Goal: Task Accomplishment & Management: Manage account settings

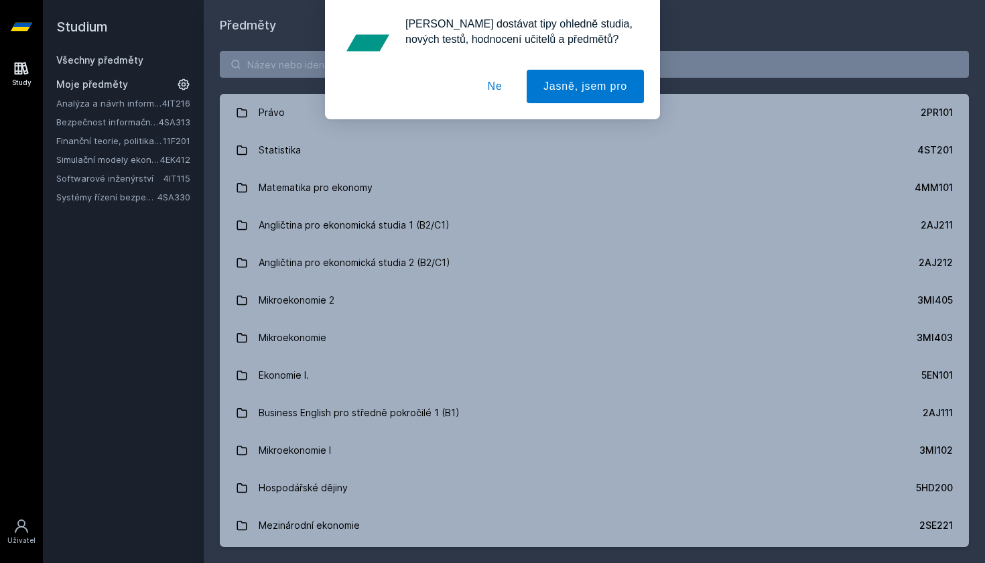
click at [492, 91] on button "Ne" at bounding box center [495, 86] width 48 height 33
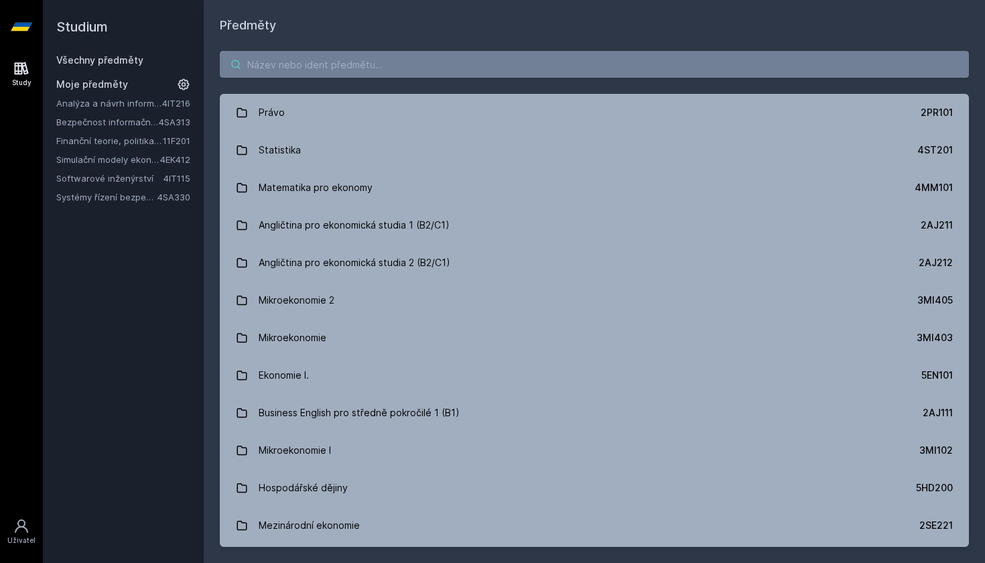
click at [355, 67] on input "search" at bounding box center [594, 64] width 749 height 27
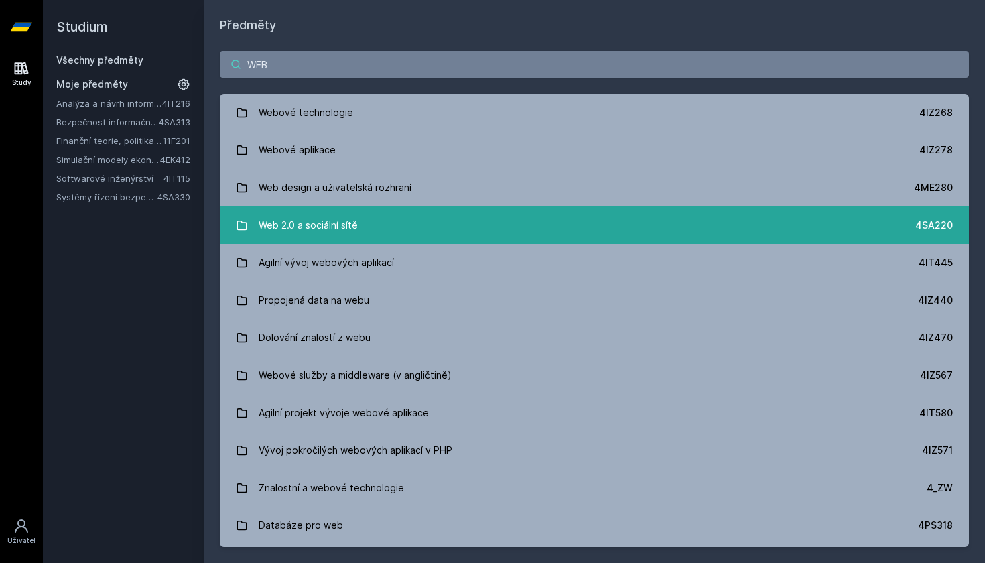
type input "WEB"
click at [359, 231] on link "Web 2.0 a sociální sítě 4SA220" at bounding box center [594, 225] width 749 height 38
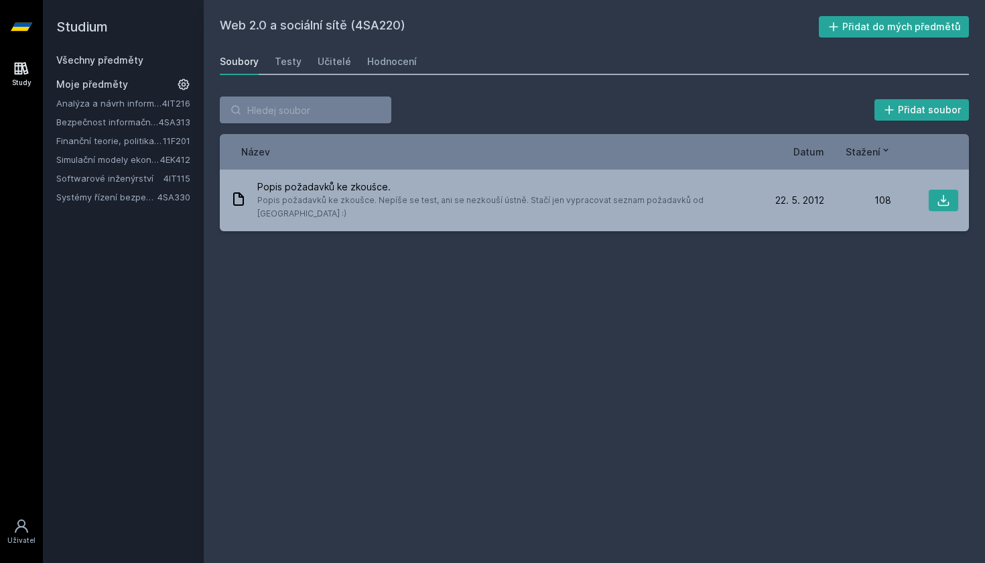
click at [378, 27] on h2 "Web 2.0 a sociální sítě (4SA220)" at bounding box center [519, 26] width 599 height 21
click at [390, 67] on div "Hodnocení" at bounding box center [392, 61] width 50 height 13
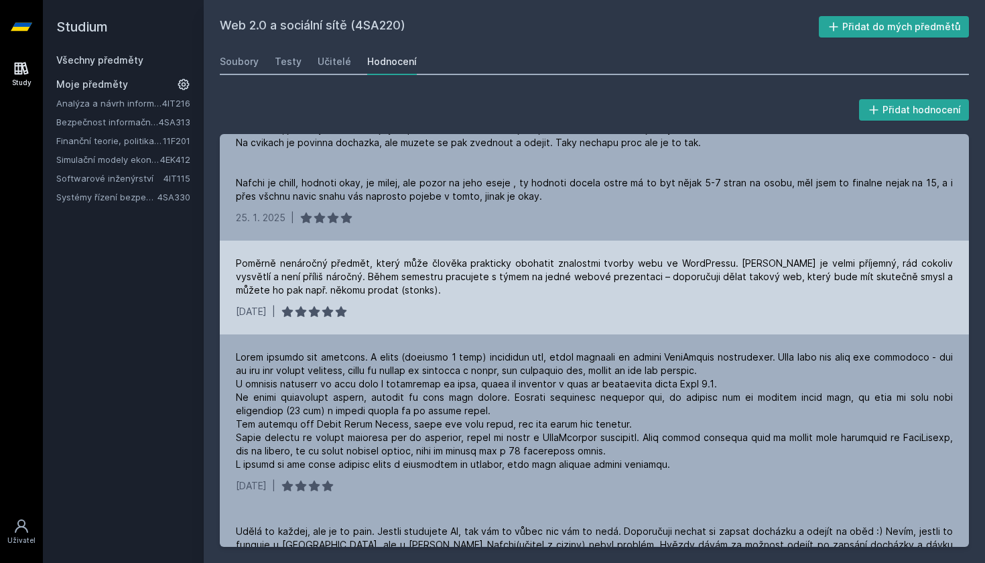
scroll to position [37, 0]
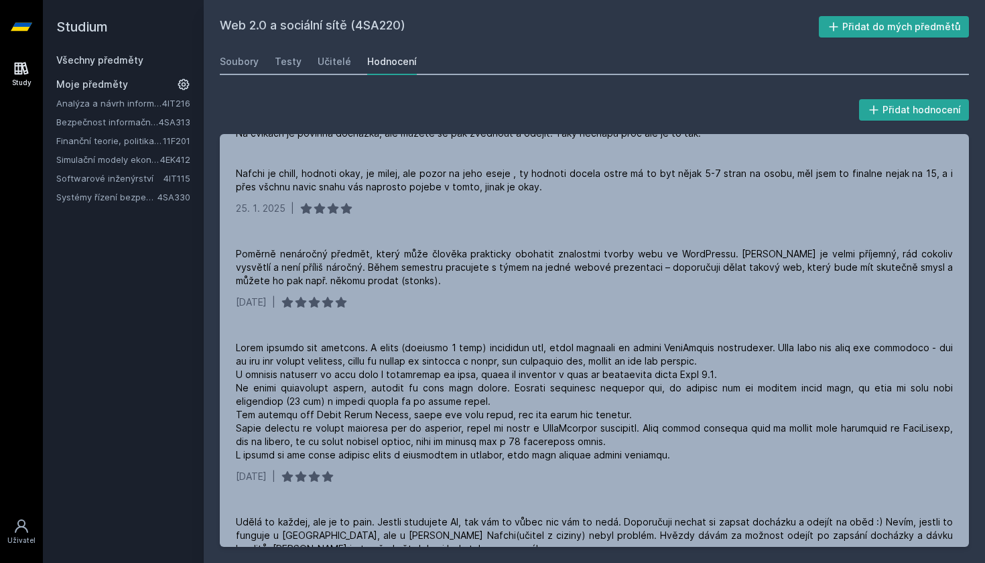
click at [144, 181] on link "Softwarové inženýrství" at bounding box center [109, 177] width 107 height 13
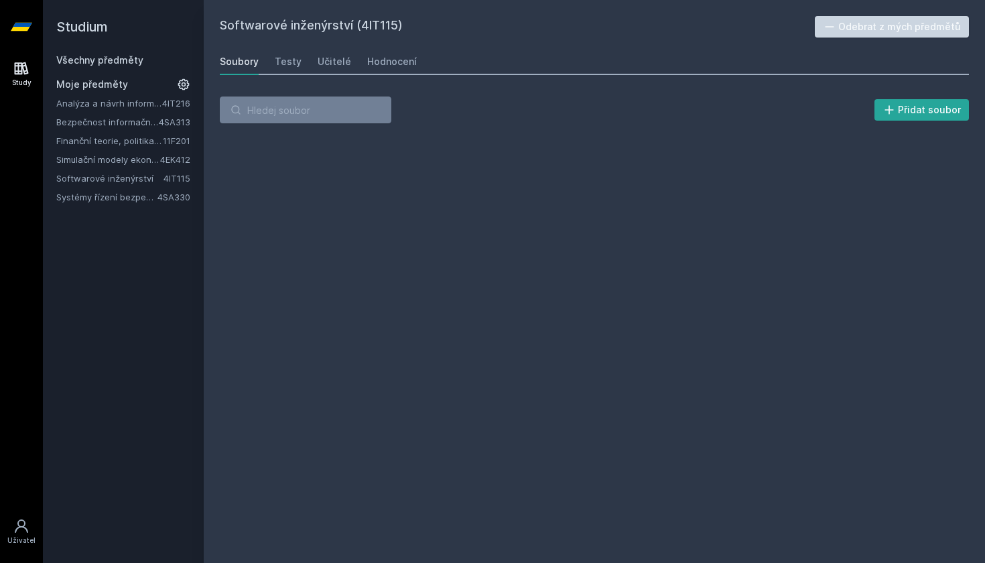
click at [922, 27] on button "Odebrat z mých předmětů" at bounding box center [891, 26] width 155 height 21
